Goal: Transaction & Acquisition: Purchase product/service

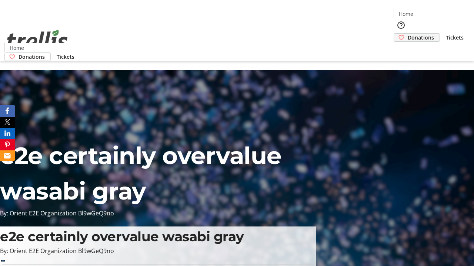
click at [407, 34] on span "Donations" at bounding box center [420, 38] width 26 height 8
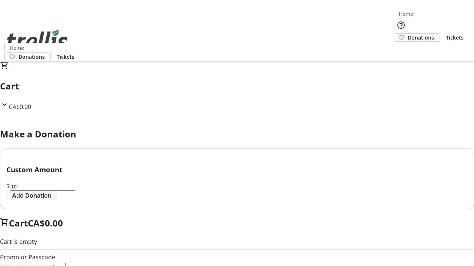
click at [51, 200] on span "Add Donation" at bounding box center [31, 195] width 39 height 9
